Goal: Task Accomplishment & Management: Complete application form

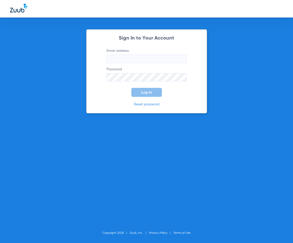
type input "metro-ps@risas.com"
click at [142, 88] on button "Log In" at bounding box center [146, 92] width 31 height 9
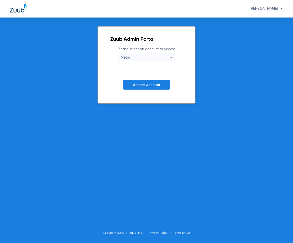
click at [139, 85] on span "Access Account" at bounding box center [146, 85] width 27 height 4
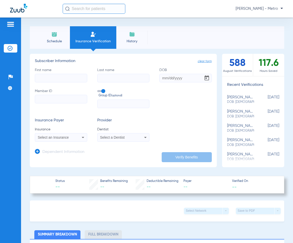
click at [57, 74] on input "First name" at bounding box center [61, 78] width 52 height 9
type input "ADONNIA"
click at [99, 80] on input "OUNG" at bounding box center [123, 78] width 52 height 9
type input "YOUNG"
click at [168, 78] on input "DOB Required" at bounding box center [185, 78] width 52 height 9
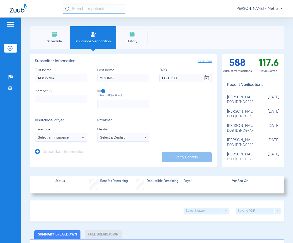
click at [171, 80] on input "08/19/991" at bounding box center [185, 78] width 52 height 9
click at [194, 80] on input "08/19/1991" at bounding box center [185, 78] width 52 height 9
type input "08/19/1991"
click at [47, 97] on input "Member ID" at bounding box center [61, 99] width 52 height 9
paste input "317379623360"
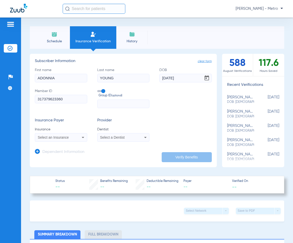
type input "317379623360"
click at [50, 139] on span "Select an Insurance" at bounding box center [53, 137] width 31 height 4
type input "DELTA DENTA"
click at [70, 130] on div at bounding box center [146, 121] width 293 height 243
click at [66, 137] on span "Select an Insurance" at bounding box center [53, 137] width 31 height 4
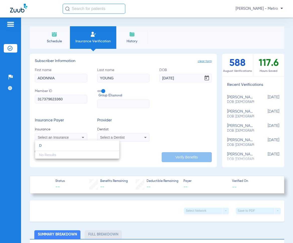
type input "D"
click at [77, 127] on div at bounding box center [146, 121] width 293 height 243
click at [109, 138] on span "Select a Dentist" at bounding box center [112, 137] width 25 height 4
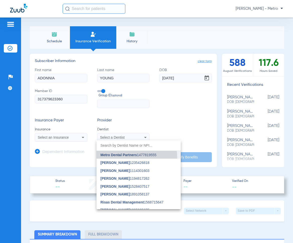
click at [131, 157] on mat-option "Metro Dental Partners 1477819555" at bounding box center [138, 155] width 84 height 8
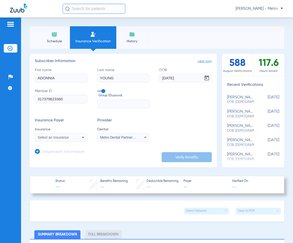
click at [47, 140] on div "Select an Insurance" at bounding box center [61, 137] width 52 height 6
type input "S"
click at [152, 88] on div at bounding box center [146, 121] width 293 height 243
click at [56, 139] on div "Select an Insurance" at bounding box center [61, 137] width 52 height 6
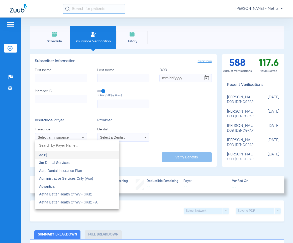
click at [55, 74] on div at bounding box center [146, 121] width 293 height 243
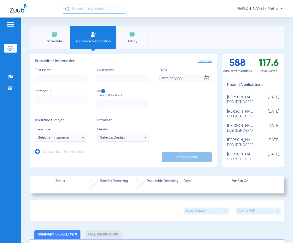
click at [49, 81] on input "First name" at bounding box center [61, 78] width 52 height 9
type input "ADONNIA"
type input "YOUNG"
type input "08/19/1991"
paste input "317379623360"
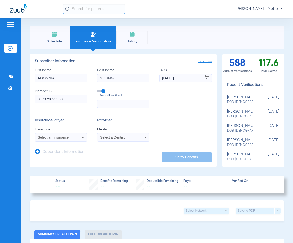
type input "317379623360"
click at [60, 135] on div "Select an Insurance" at bounding box center [61, 137] width 52 height 6
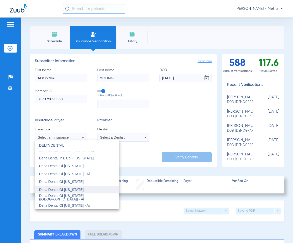
scroll to position [100, 0]
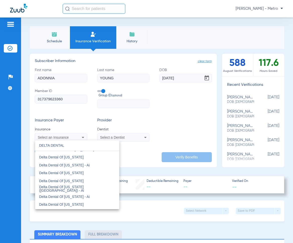
type input "DELTA DENTAL"
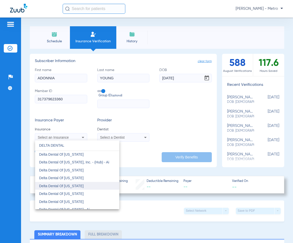
scroll to position [275, 0]
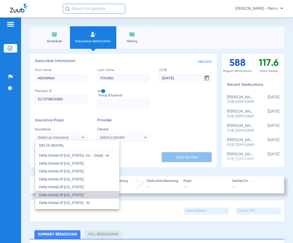
click at [92, 193] on mat-option "Delta Dental Of [US_STATE]" at bounding box center [77, 195] width 84 height 8
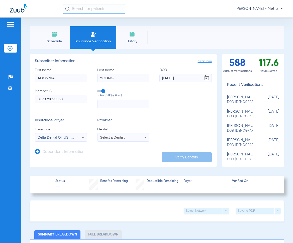
click at [122, 135] on div "Select a Dentist" at bounding box center [123, 137] width 52 height 6
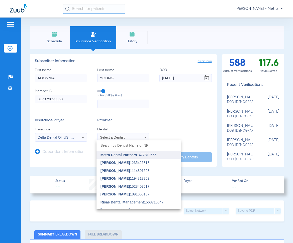
click at [113, 154] on span "Metro Dental Partners" at bounding box center [118, 155] width 36 height 4
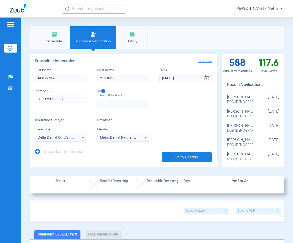
click at [174, 154] on button "Verify Benefits" at bounding box center [186, 157] width 50 height 10
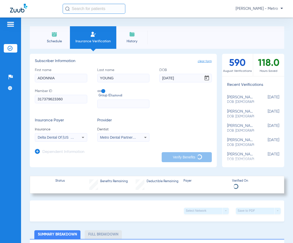
type input "ADONNIA"
type input "YOUNG"
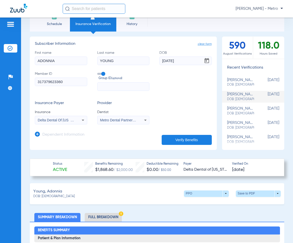
scroll to position [25, 0]
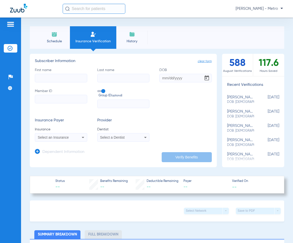
click at [88, 45] on li "Insurance Verification" at bounding box center [93, 37] width 46 height 23
click at [61, 137] on span "Select an Insurance" at bounding box center [53, 137] width 31 height 4
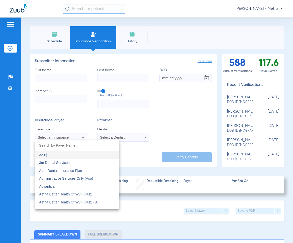
click at [53, 73] on div at bounding box center [146, 121] width 293 height 243
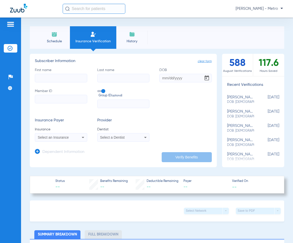
click at [52, 76] on input "First name" at bounding box center [61, 78] width 52 height 9
drag, startPoint x: 61, startPoint y: 79, endPoint x: 40, endPoint y: 97, distance: 27.9
click at [40, 97] on input "Member ID" at bounding box center [61, 99] width 52 height 9
paste input "944155286"
type input "944155286"
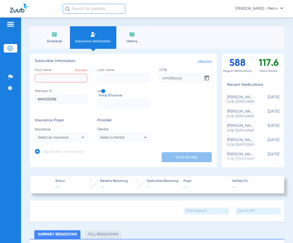
click at [55, 77] on input "First name Required" at bounding box center [61, 78] width 52 height 9
type input "[PERSON_NAME]"
type input "[DATE]"
click at [59, 136] on span "Select an Insurance" at bounding box center [53, 137] width 31 height 4
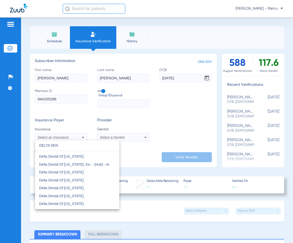
scroll to position [275, 0]
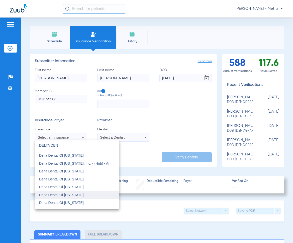
type input "DELTA DEN"
click at [92, 194] on mat-option "Delta Dental Of [US_STATE]" at bounding box center [77, 195] width 84 height 8
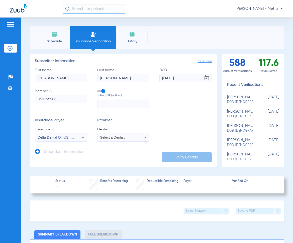
click at [114, 136] on span "Select a Dentist" at bounding box center [112, 137] width 25 height 4
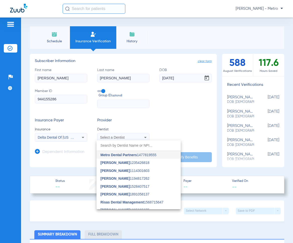
click at [78, 138] on div at bounding box center [146, 121] width 293 height 243
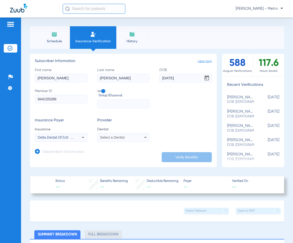
click at [115, 137] on span "Select a Dentist" at bounding box center [112, 137] width 25 height 4
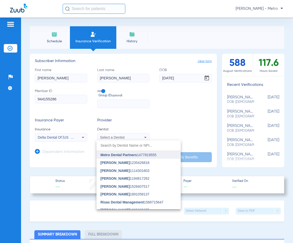
click at [126, 154] on span "Metro Dental Partners" at bounding box center [118, 155] width 36 height 4
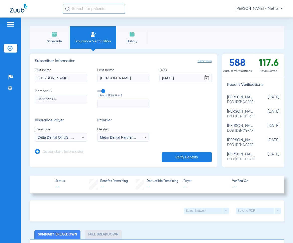
click at [191, 154] on button "Verify Benefits" at bounding box center [186, 157] width 50 height 10
type input "SAMANTHA"
type input "DIAZ"
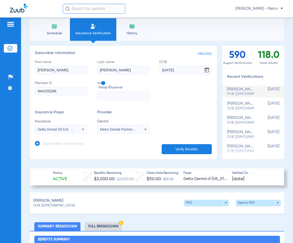
scroll to position [0, 0]
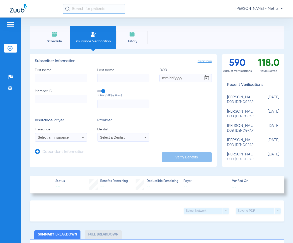
click at [61, 80] on input "First name" at bounding box center [61, 78] width 52 height 9
type input "MAKAI"
type input "WATTREE"
type input "09/16/2004"
click at [63, 136] on span "Select an Insurance" at bounding box center [53, 137] width 31 height 4
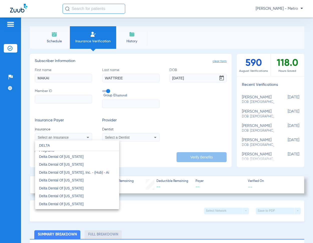
scroll to position [275, 0]
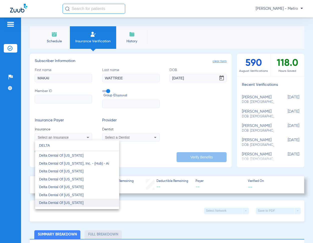
type input "DELTA"
drag, startPoint x: 85, startPoint y: 200, endPoint x: 85, endPoint y: 196, distance: 4.0
click at [85, 201] on mat-option "Delta Dental Of [US_STATE]" at bounding box center [77, 203] width 84 height 8
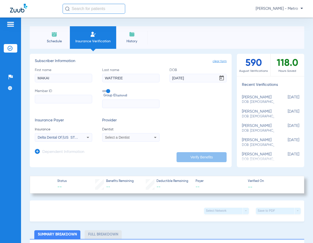
click at [117, 135] on div "Select a Dentist" at bounding box center [130, 137] width 57 height 6
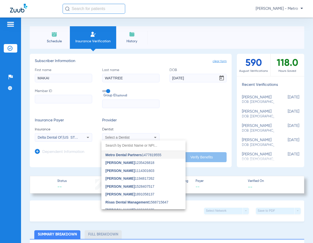
click at [123, 154] on span "Metro Dental Partners" at bounding box center [123, 155] width 36 height 4
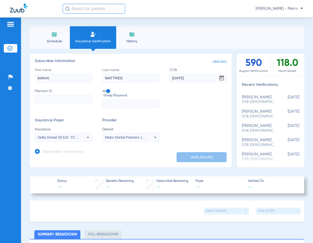
click at [71, 102] on input "Member ID" at bounding box center [63, 99] width 57 height 9
paste input "625474710"
type input "625474710"
click at [200, 155] on button "Verify Benefits" at bounding box center [201, 157] width 50 height 10
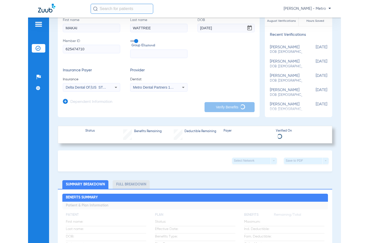
scroll to position [0, 0]
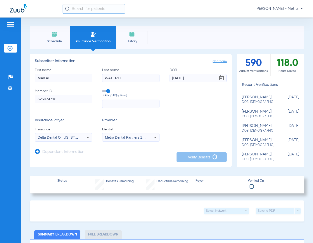
click at [191, 116] on form "First name MAKAI Last name WATTREE DOB 09/16/2004 Member ID 625474710 Group ID …" at bounding box center [131, 105] width 192 height 74
click at [190, 131] on div "Insurance Payer Insurance Delta Dental Of Missouri Provider Dentist Metro Denta…" at bounding box center [131, 130] width 192 height 24
click at [198, 116] on form "First name MAKAI Last name WATTREE DOB 09/16/2004 Member ID 625474710 Group ID …" at bounding box center [131, 105] width 192 height 74
click at [183, 130] on div "Insurance Payer Insurance Delta Dental Of Missouri Provider Dentist Metro Denta…" at bounding box center [131, 130] width 192 height 24
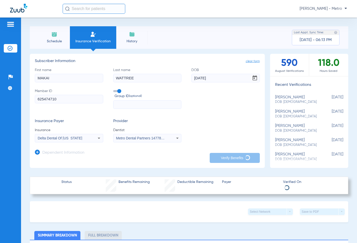
click at [86, 139] on div "Delta Dental Of [US_STATE]" at bounding box center [63, 138] width 50 height 4
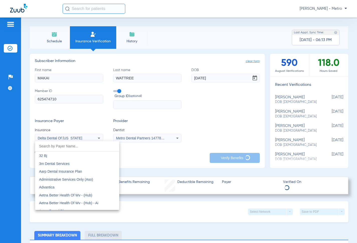
scroll to position [1093, 0]
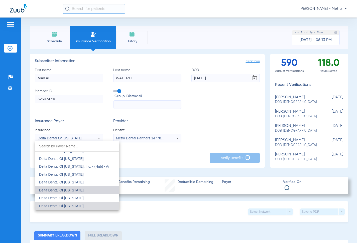
click at [88, 190] on mat-option "Delta Dental Of [US_STATE]" at bounding box center [77, 190] width 84 height 8
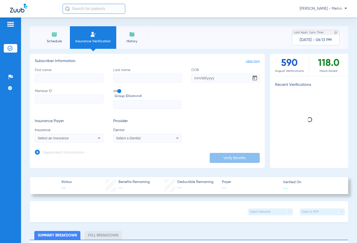
click at [48, 97] on input "Member ID" at bounding box center [69, 99] width 68 height 9
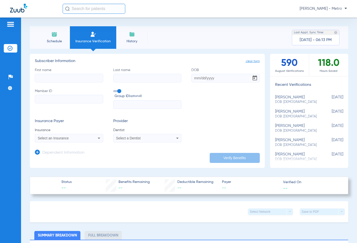
paste input "625474710"
type input "625474710"
click at [63, 139] on span "Select an Insurance" at bounding box center [53, 138] width 31 height 4
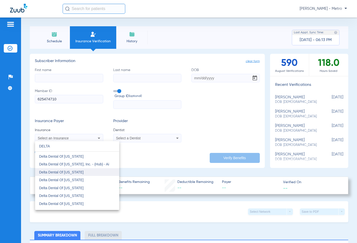
scroll to position [300, 0]
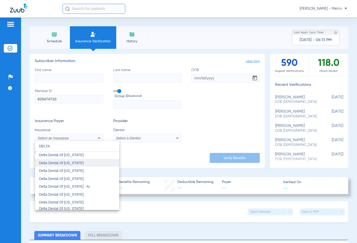
type input "DELTA"
click at [78, 162] on mat-option "Delta Dental Of [US_STATE]" at bounding box center [77, 163] width 84 height 8
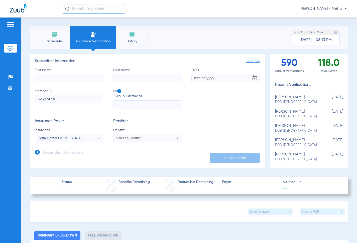
click at [120, 137] on span "Select a Dentist" at bounding box center [128, 138] width 25 height 4
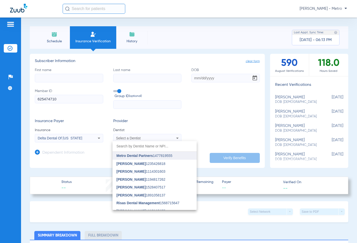
click at [138, 155] on span "Metro Dental Partners" at bounding box center [134, 156] width 36 height 4
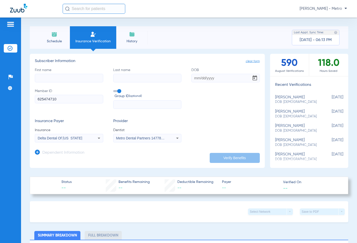
click at [68, 76] on input "First name" at bounding box center [69, 78] width 68 height 9
type input "MAKAI"
type input "WATTREE"
type input "09/16/2004"
drag, startPoint x: 217, startPoint y: 152, endPoint x: 222, endPoint y: 153, distance: 5.4
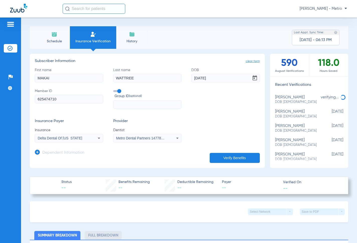
click at [217, 152] on app-dependent-form "Dependent Information" at bounding box center [147, 150] width 225 height 17
click at [222, 153] on button "Verify Benefits" at bounding box center [234, 158] width 50 height 10
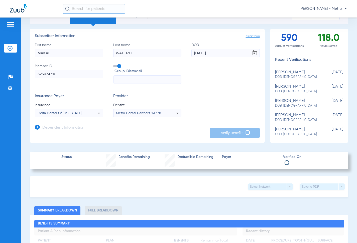
scroll to position [0, 0]
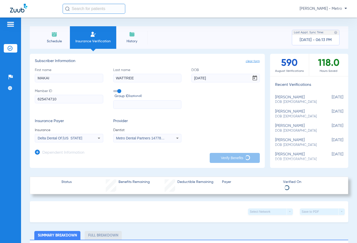
click at [204, 130] on div "Insurance Payer Insurance Delta Dental Of Michigan Provider Dentist Metro Denta…" at bounding box center [147, 131] width 225 height 24
click at [197, 123] on div "Insurance Payer Insurance Delta Dental Of Michigan Provider Dentist Metro Denta…" at bounding box center [147, 131] width 225 height 24
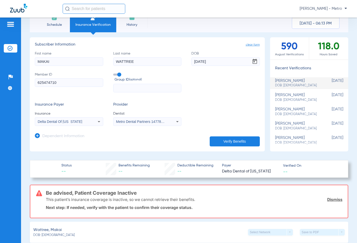
scroll to position [25, 0]
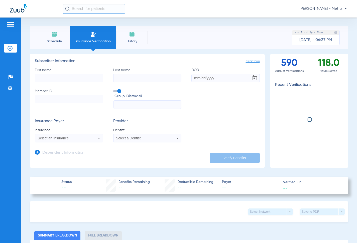
click at [69, 141] on mat-select "Select an Insurance" at bounding box center [69, 138] width 68 height 9
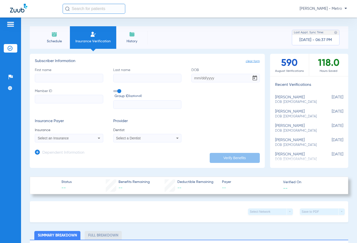
click at [73, 139] on div "Select an Insurance" at bounding box center [63, 138] width 50 height 4
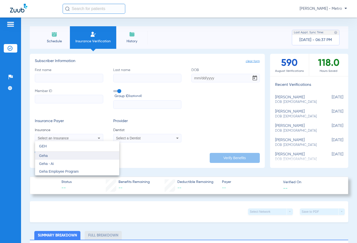
type input "GEH"
click at [57, 156] on mat-option "Geha" at bounding box center [77, 156] width 84 height 8
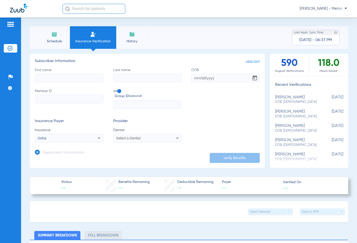
click at [141, 138] on div "Select a Dentist" at bounding box center [141, 138] width 50 height 4
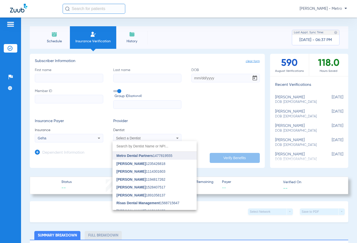
click at [140, 154] on span "Metro Dental Partners" at bounding box center [134, 156] width 36 height 4
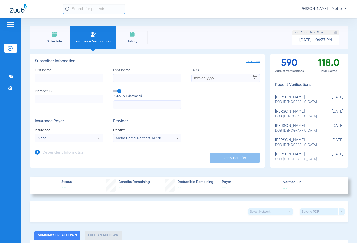
click at [52, 98] on input "Member ID" at bounding box center [69, 99] width 68 height 9
paste input "G46216932"
type input "G46216932"
click at [52, 77] on input "First name" at bounding box center [69, 78] width 68 height 9
type input "J"
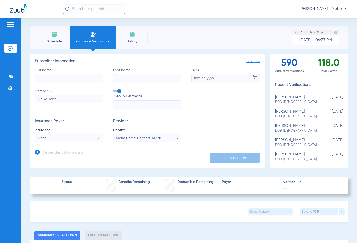
click at [53, 80] on input "J" at bounding box center [69, 78] width 68 height 9
type input "MARC"
type input "VIDALE"
type input "[DATE]"
click at [37, 152] on icon at bounding box center [37, 152] width 5 height 5
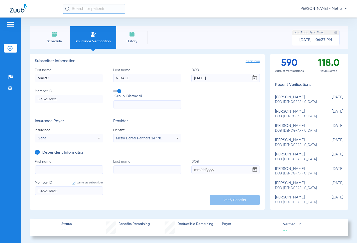
click at [48, 169] on input "First name" at bounding box center [69, 169] width 68 height 9
type input "[PERSON_NAME]"
type input "DAY"
type input "[DATE]"
click at [220, 198] on button "Verify Benefits" at bounding box center [234, 200] width 50 height 10
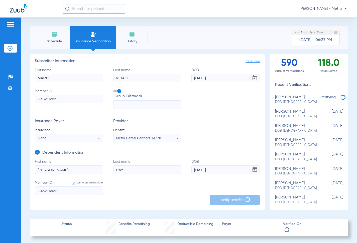
type input "[PERSON_NAME]"
type input "DAY"
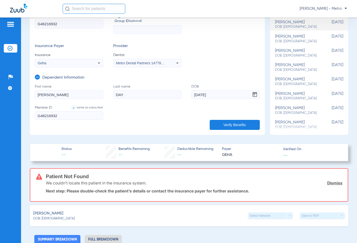
scroll to position [100, 0]
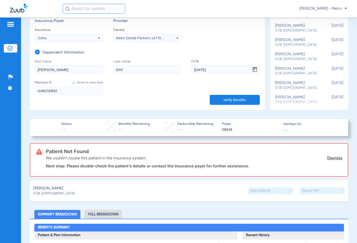
click at [236, 101] on button "Verify Benefits" at bounding box center [234, 100] width 50 height 10
